Goal: Task Accomplishment & Management: Manage account settings

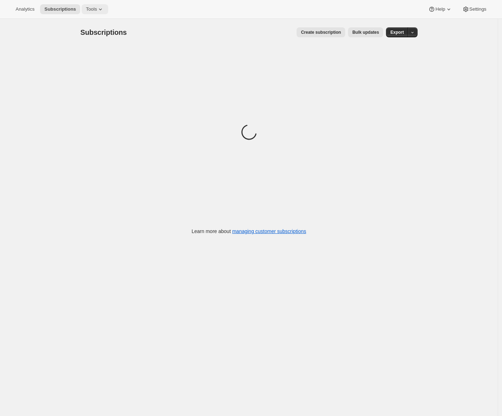
click at [97, 11] on span "Tools" at bounding box center [91, 9] width 11 height 6
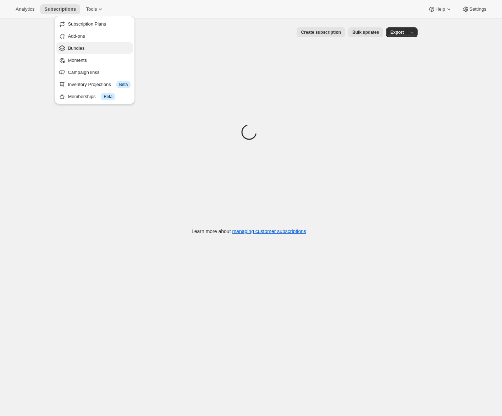
click at [86, 51] on span "Bundles" at bounding box center [99, 48] width 63 height 7
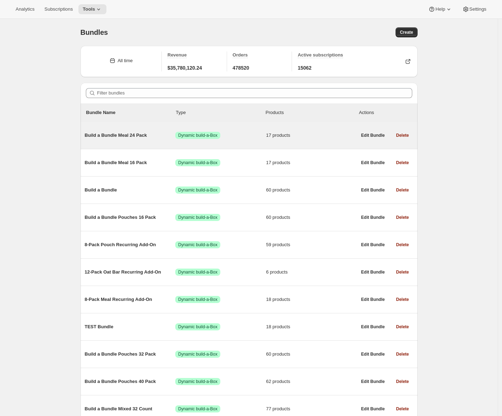
click at [140, 141] on div "Build a Bundle Meal 24 Pack Success Dynamic build-a-Box 17 products" at bounding box center [221, 135] width 272 height 18
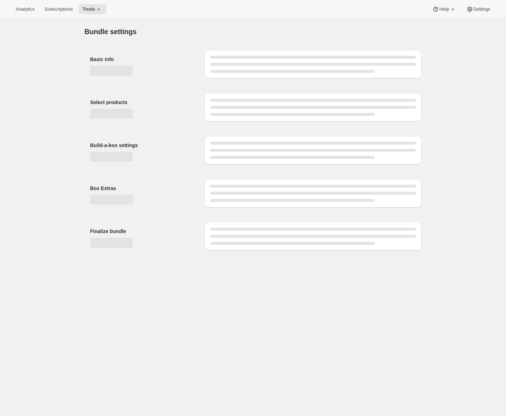
type input "Build a Bundle Meal 24 Pack"
checkbox input "true"
type input "Build a Bundle Mixed 32 Pack"
checkbox input "true"
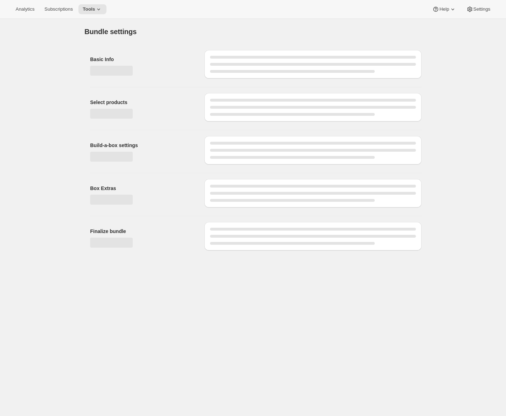
select select "MINIMUM"
type input "Select at least 8 meals"
select select "gid://shopify/ProductVariant/42122698981458_33fb72c6-6dbd-426c-8527-91f8707433e9"
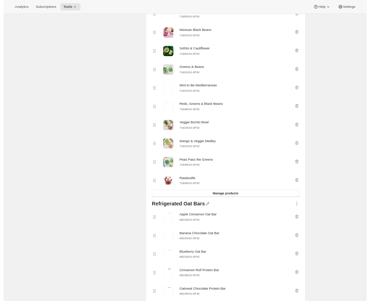
scroll to position [129, 0]
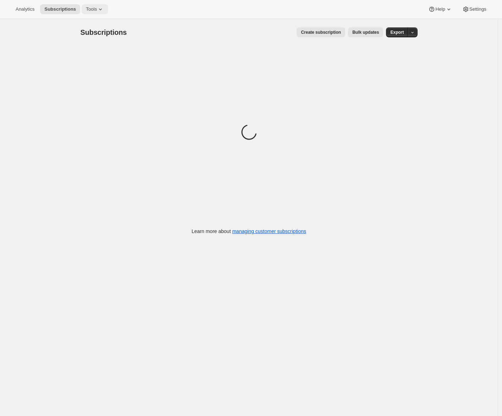
click at [97, 10] on span "Tools" at bounding box center [91, 9] width 11 height 6
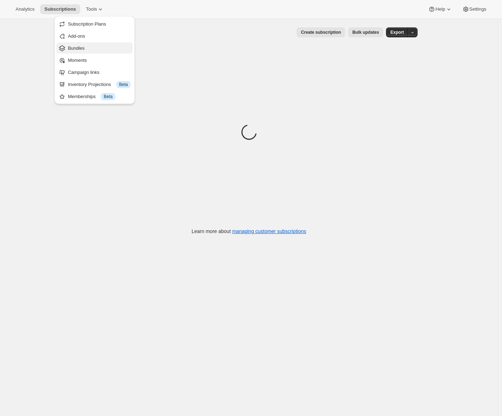
click at [92, 47] on span "Bundles" at bounding box center [99, 48] width 63 height 7
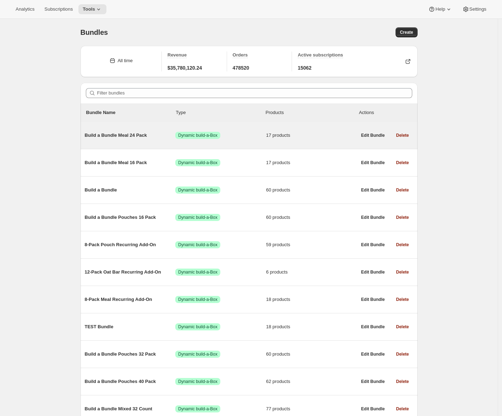
click at [112, 146] on div "Build a Bundle Meal 24 Pack Success Dynamic build-a-Box 17 products Edit Bundle…" at bounding box center [249, 135] width 337 height 27
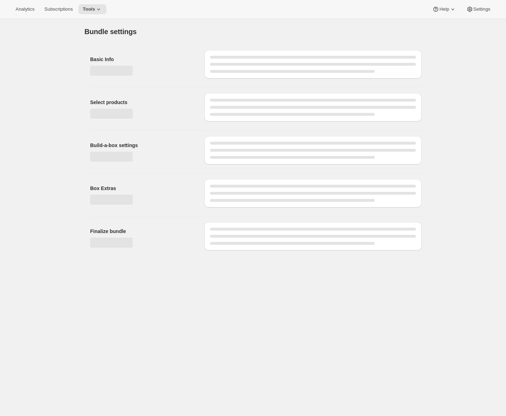
type input "Build a Bundle Meal 24 Pack"
checkbox input "true"
type input "Build a Bundle Mixed 40 Pack"
checkbox input "true"
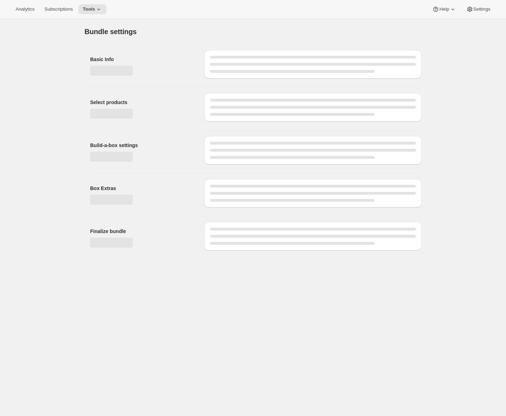
select select "MINIMUM"
type input "Select at least 8 meals"
select select "gid://shopify/ProductVariant/41182201774162_e143ae9f-052c-4d0a-9eb4-a0f33d9d72e0"
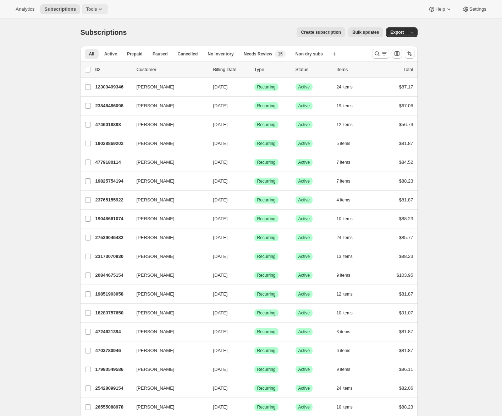
click at [88, 10] on span "Tools" at bounding box center [91, 9] width 11 height 6
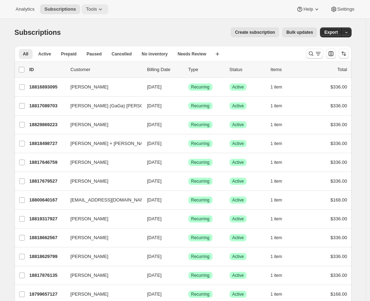
click at [97, 9] on span "Tools" at bounding box center [91, 9] width 11 height 6
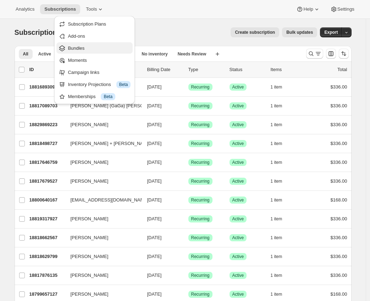
click at [87, 49] on span "Bundles" at bounding box center [99, 48] width 63 height 7
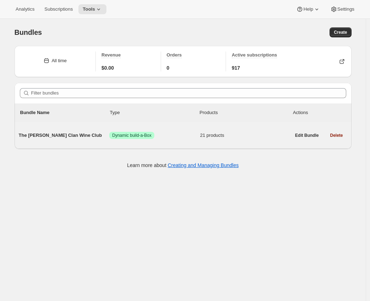
click at [72, 142] on div "The Maxwell Clan Wine Club Success Dynamic build-a-Box 21 products" at bounding box center [155, 135] width 272 height 18
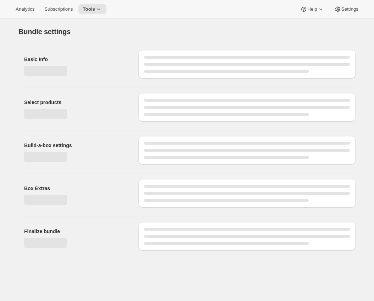
type input "The [PERSON_NAME] Clan Wine Club"
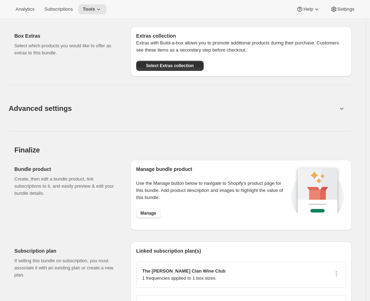
scroll to position [1099, 0]
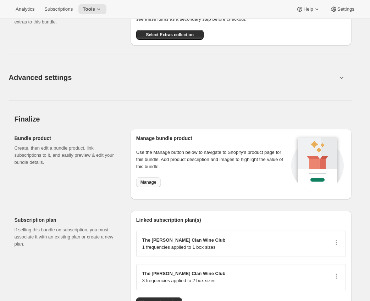
click at [157, 182] on span "Manage" at bounding box center [149, 182] width 16 height 6
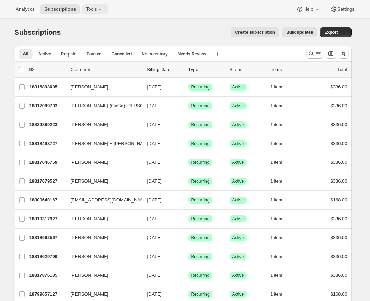
click at [95, 10] on span "Tools" at bounding box center [91, 9] width 11 height 6
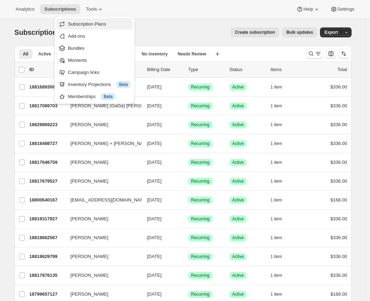
click at [97, 24] on span "Subscription Plans" at bounding box center [87, 23] width 38 height 5
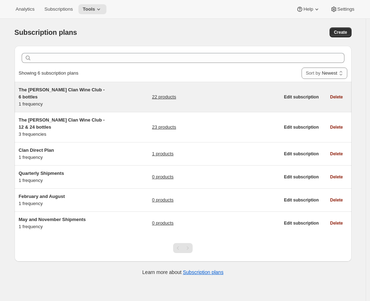
click at [107, 97] on div "The [PERSON_NAME] Clan Wine Club - 6 bottles 1 frequency" at bounding box center [63, 96] width 89 height 21
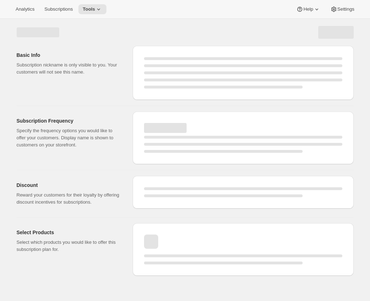
select select "WEEK"
select select "MONTH"
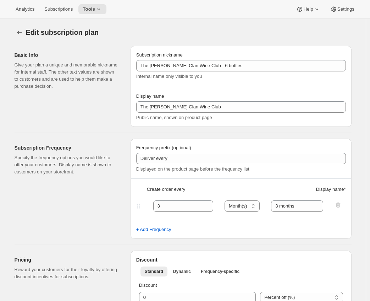
type input "The [PERSON_NAME] Clan Wine Club - 6 bottles"
type input "The [PERSON_NAME] Clan Wine Club"
type input "3"
select select "MONTH"
type input "3 months"
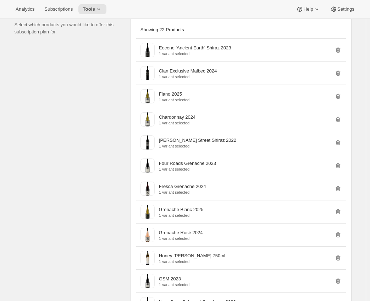
scroll to position [525, 0]
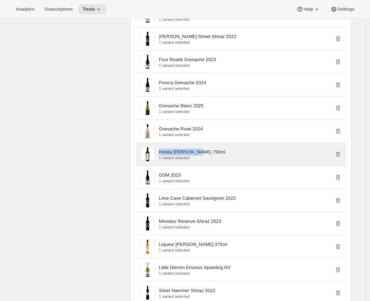
drag, startPoint x: 207, startPoint y: 165, endPoint x: 163, endPoint y: 165, distance: 44.7
click at [163, 160] on div "Honey [PERSON_NAME] 750ml 1 variant selected" at bounding box center [250, 153] width 183 height 11
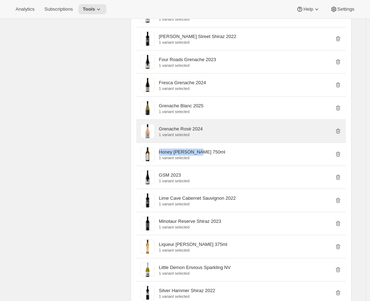
copy p "Honey [PERSON_NAME] 750ml"
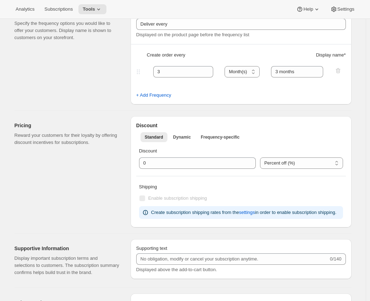
scroll to position [0, 0]
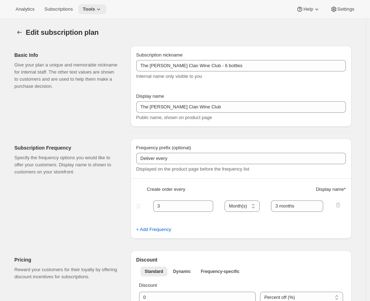
click at [97, 6] on button "Tools" at bounding box center [92, 9] width 28 height 10
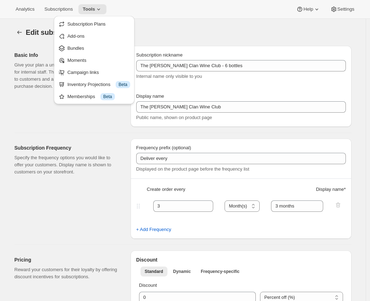
click at [89, 26] on span "Subscription Plans" at bounding box center [86, 23] width 38 height 5
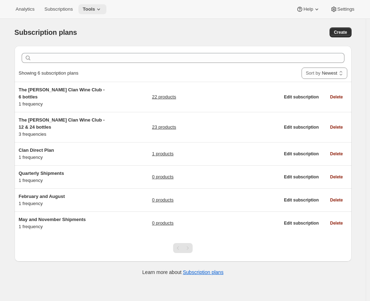
click at [102, 10] on icon at bounding box center [98, 9] width 7 height 7
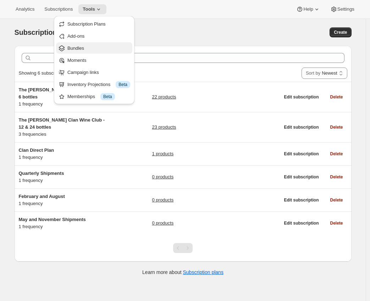
click at [94, 50] on span "Bundles" at bounding box center [98, 48] width 63 height 7
